Goal: Task Accomplishment & Management: Use online tool/utility

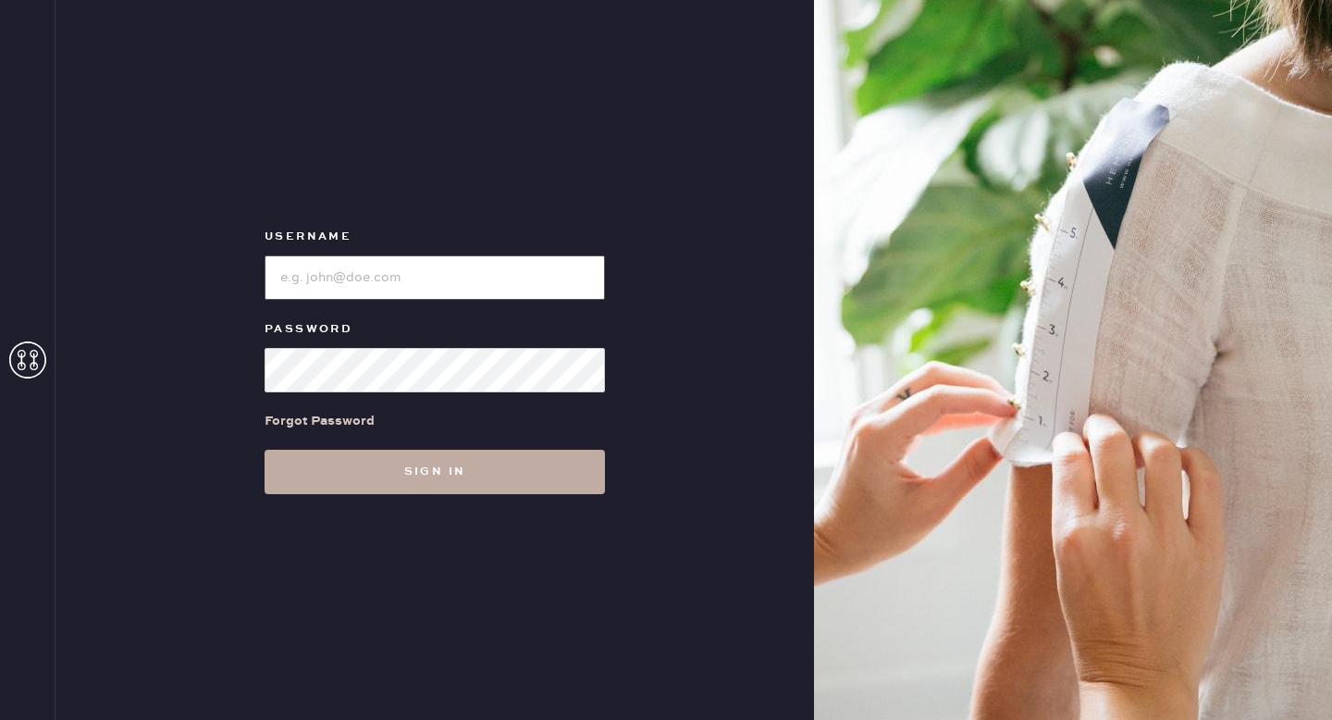
type input "reformationgoldcoastchicago"
click at [513, 462] on button "Sign in" at bounding box center [435, 472] width 340 height 44
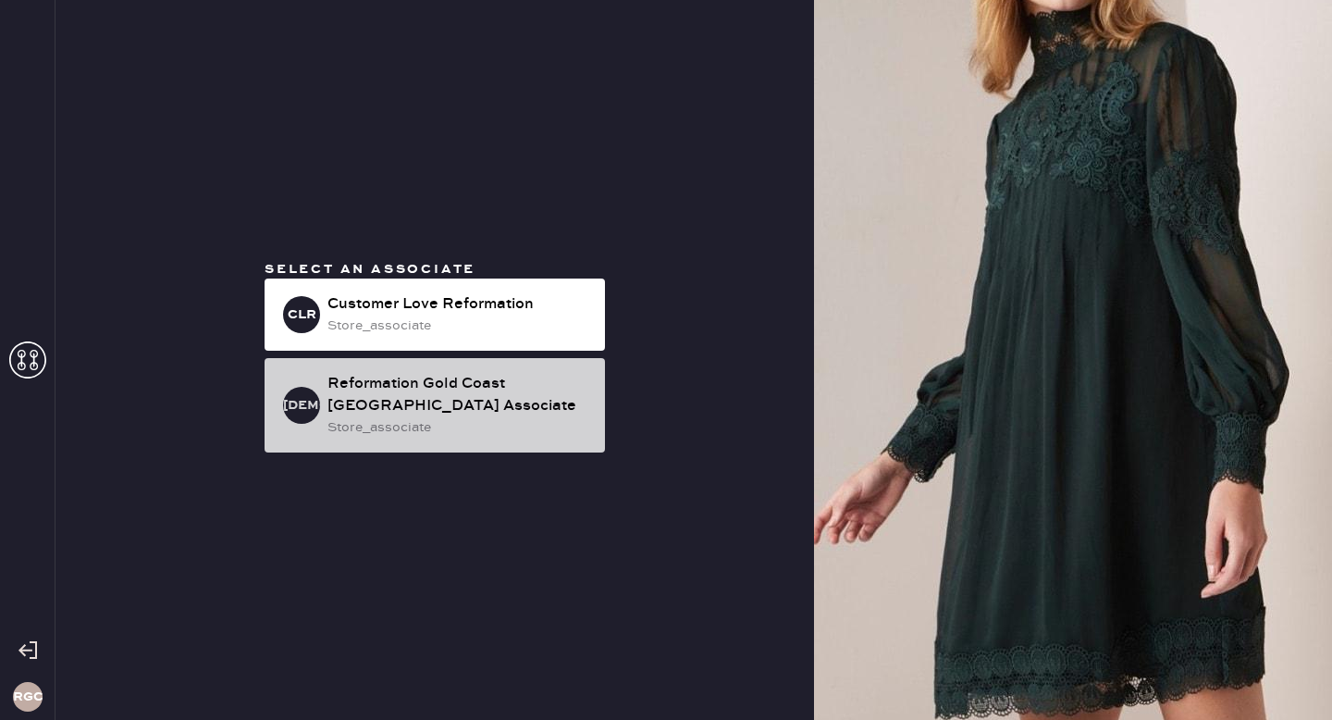
click at [423, 401] on div "Reformation Gold Coast [GEOGRAPHIC_DATA] Associate" at bounding box center [458, 395] width 263 height 44
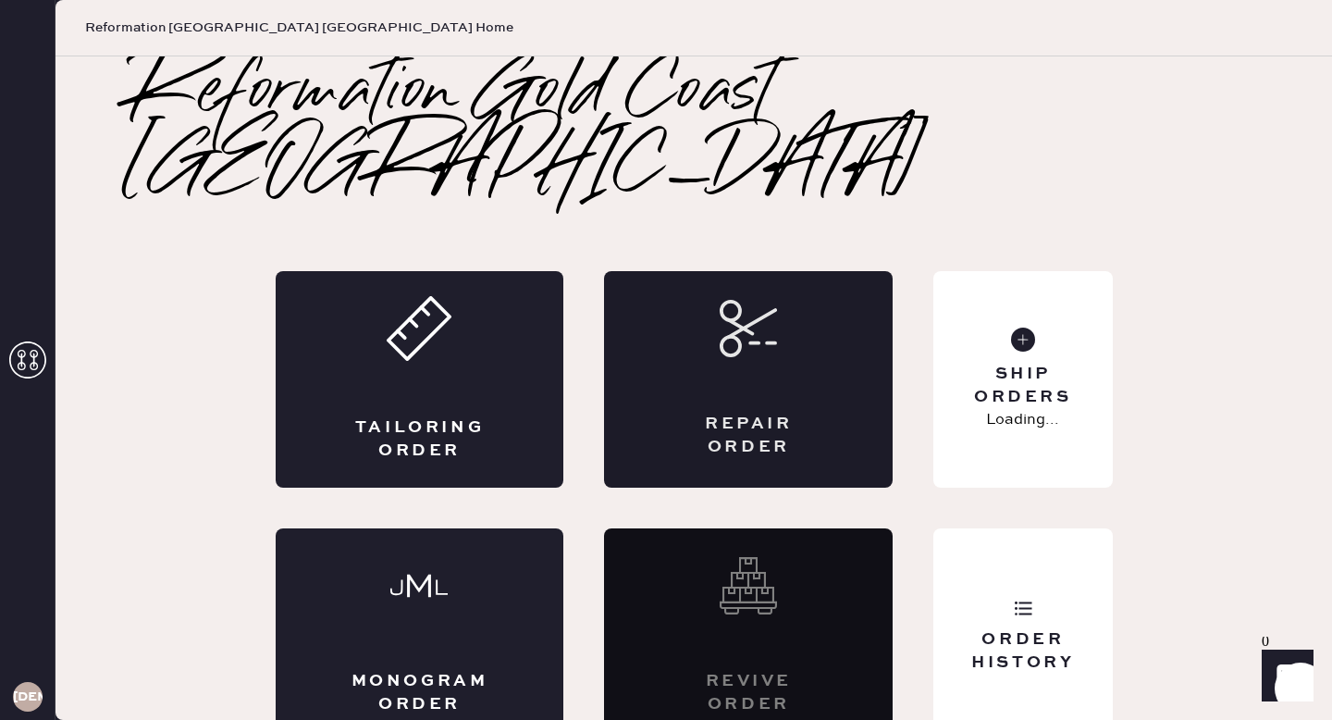
click at [765, 319] on div "Repair Order" at bounding box center [748, 379] width 289 height 216
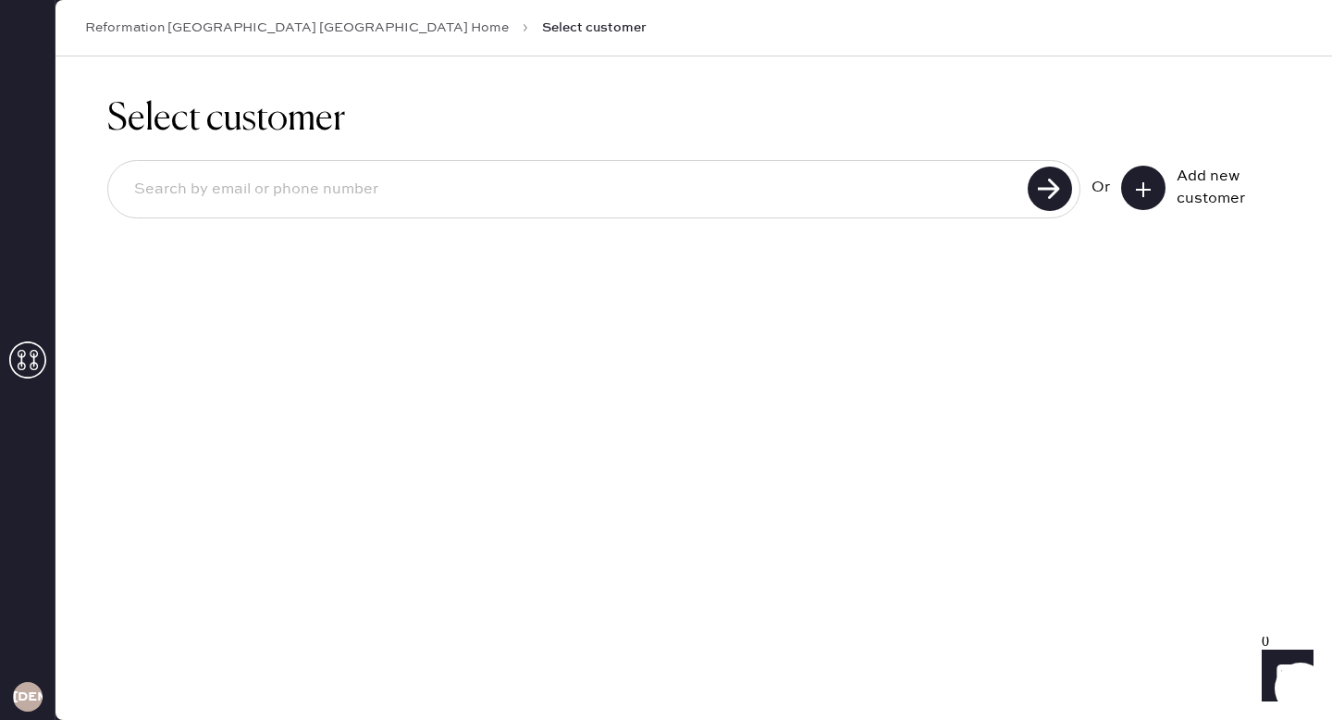
click at [932, 187] on input at bounding box center [570, 189] width 903 height 43
type input "[EMAIL_ADDRESS][DOMAIN_NAME]"
click at [1046, 188] on use at bounding box center [1050, 188] width 44 height 44
click at [558, 185] on input "[EMAIL_ADDRESS][DOMAIN_NAME]" at bounding box center [570, 189] width 903 height 43
click at [1037, 190] on use at bounding box center [1050, 188] width 44 height 44
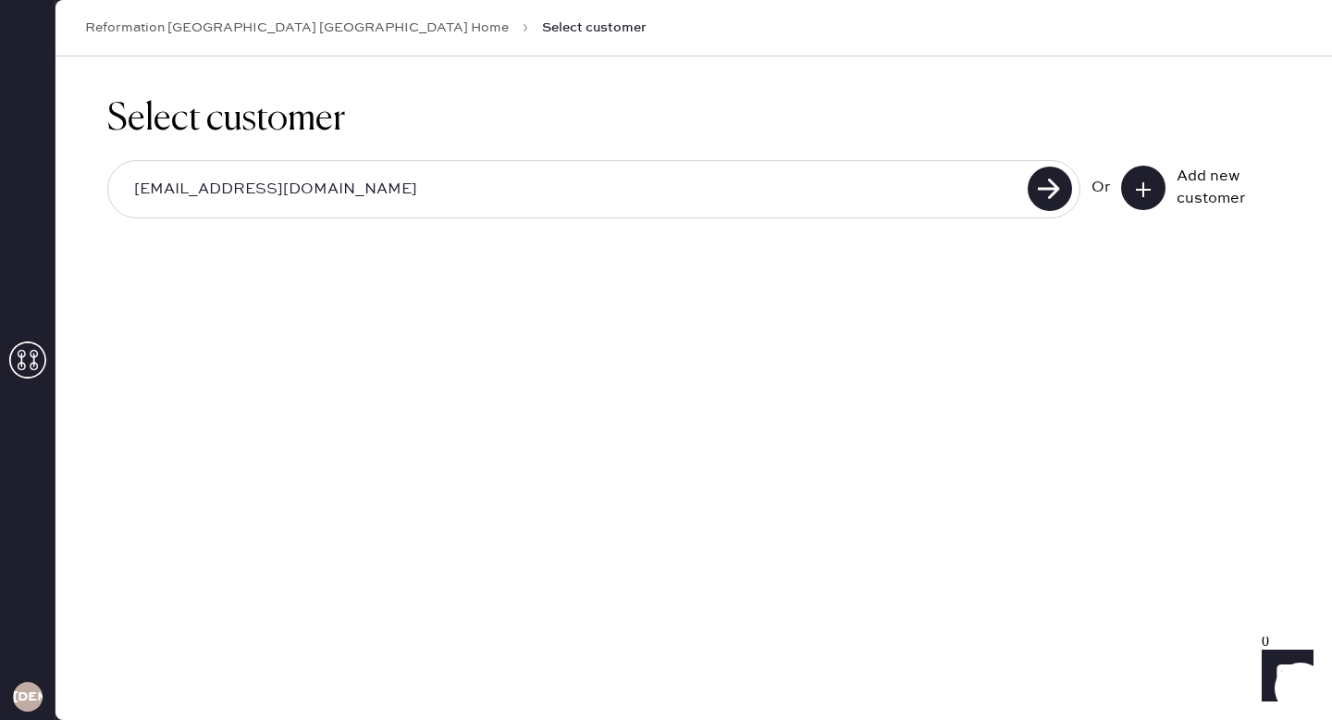
click at [323, 184] on input "[EMAIL_ADDRESS][DOMAIN_NAME]" at bounding box center [570, 189] width 903 height 43
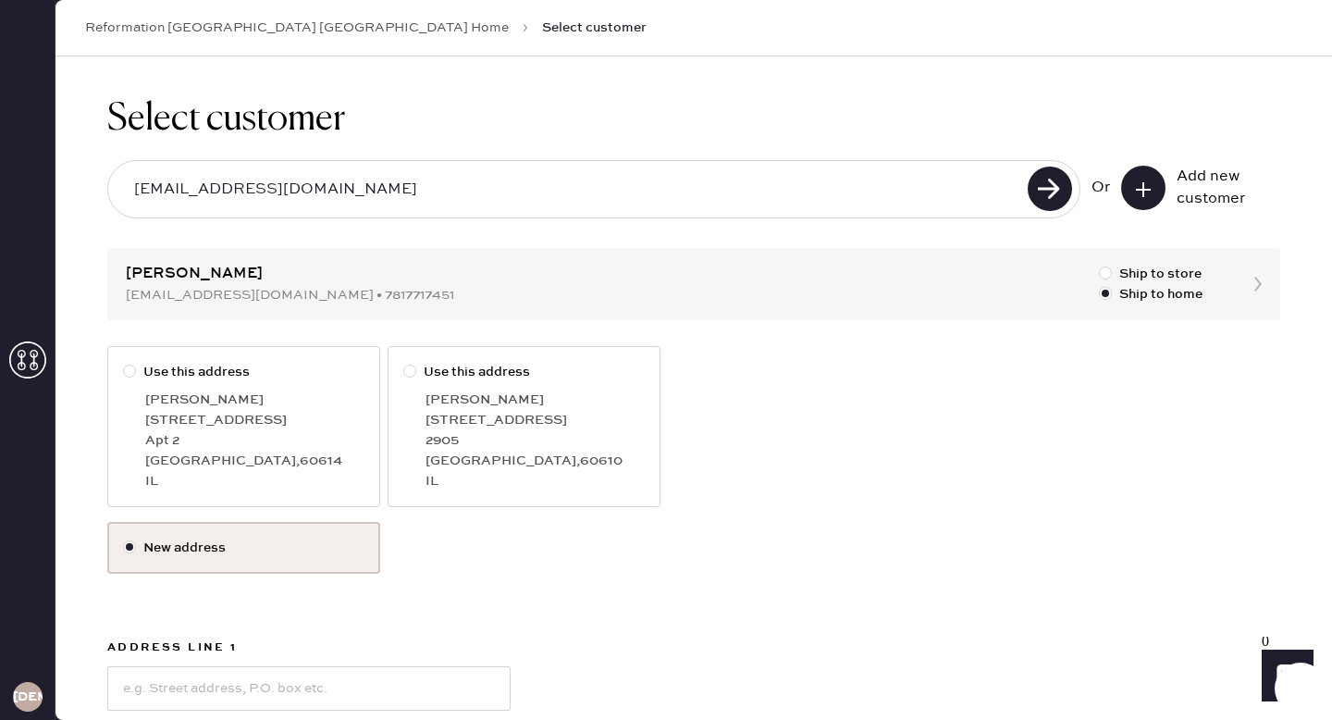
click at [178, 414] on div "[STREET_ADDRESS]" at bounding box center [254, 420] width 219 height 20
click at [124, 363] on input "Use this address" at bounding box center [123, 362] width 1 height 1
radio input "true"
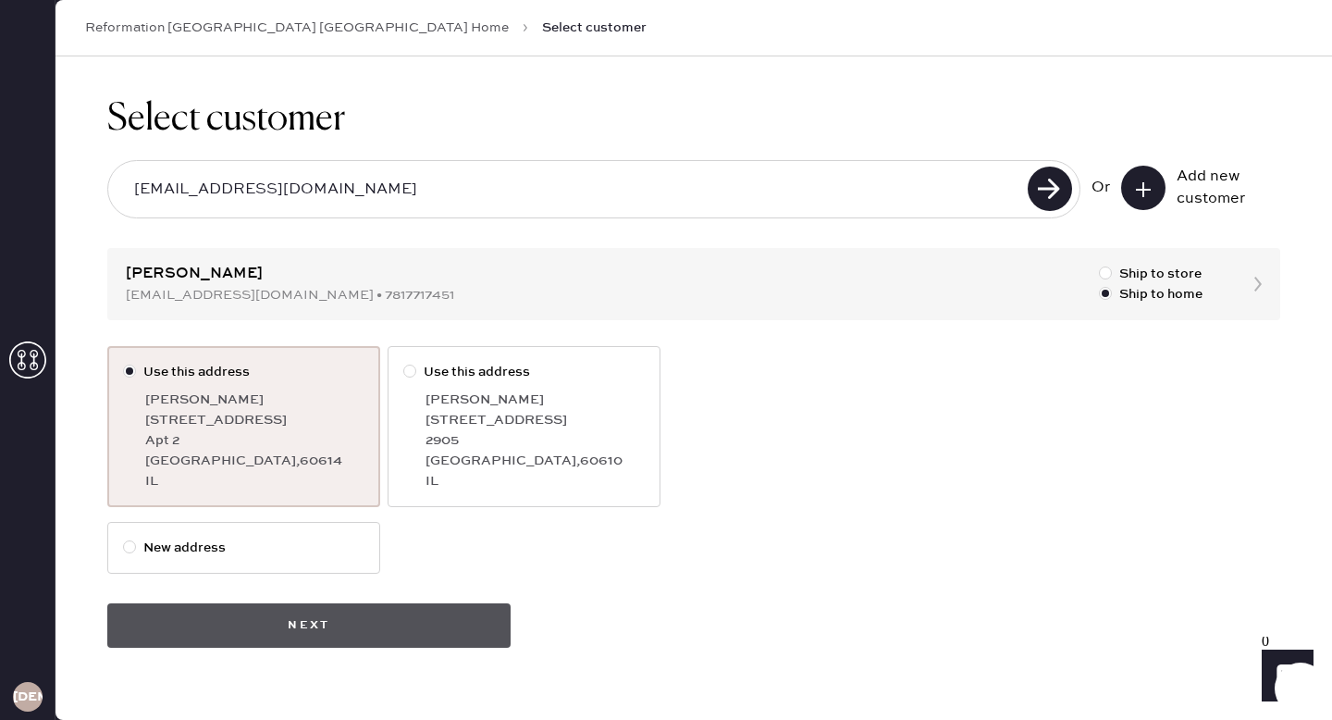
click at [386, 623] on button "Next" at bounding box center [308, 625] width 403 height 44
